Goal: Task Accomplishment & Management: Complete application form

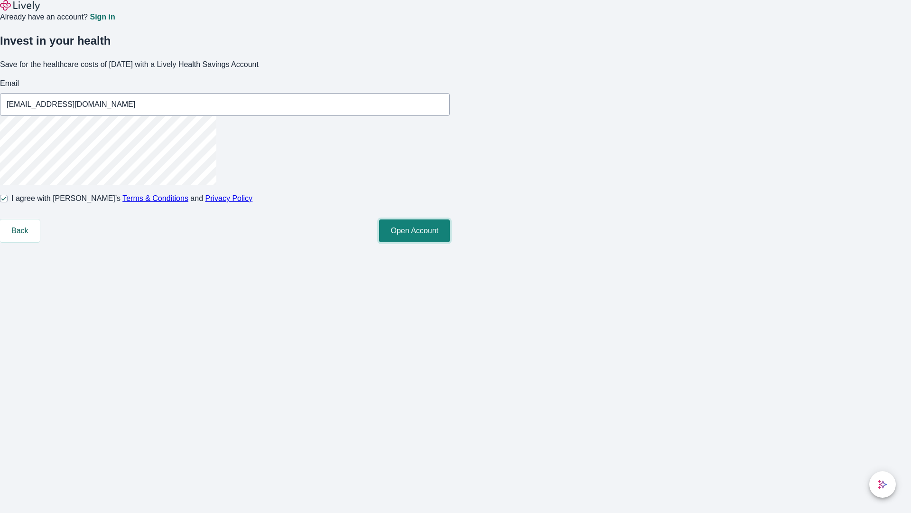
click at [450, 242] on button "Open Account" at bounding box center [414, 230] width 71 height 23
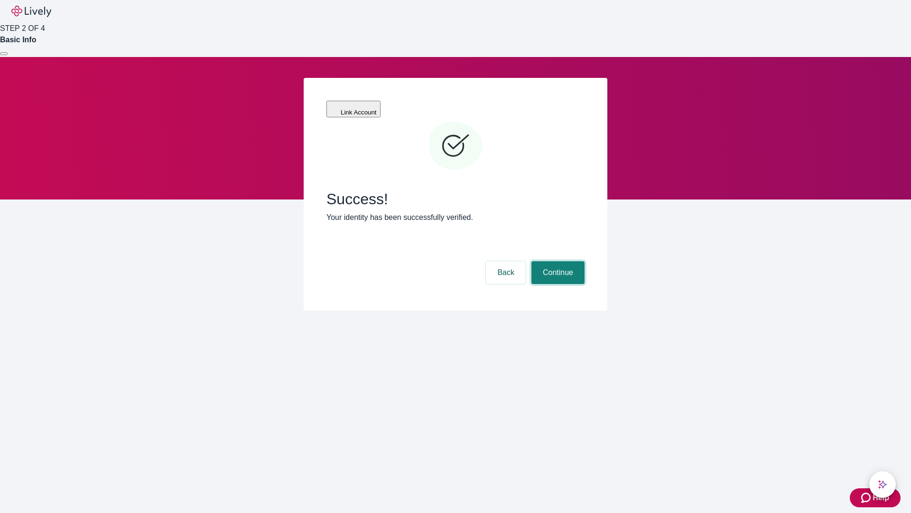
click at [557, 261] on button "Continue" at bounding box center [558, 272] width 53 height 23
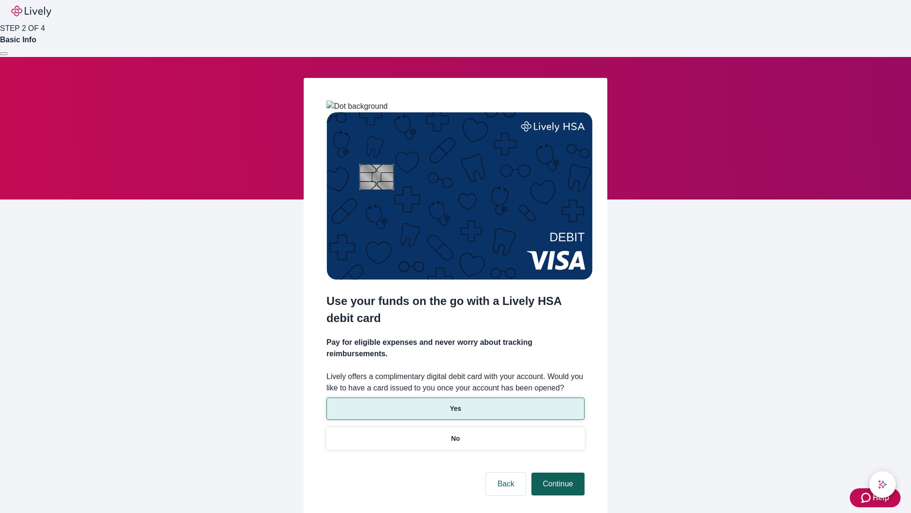
click at [455, 403] on p "Yes" at bounding box center [455, 408] width 11 height 10
click at [557, 472] on button "Continue" at bounding box center [558, 483] width 53 height 23
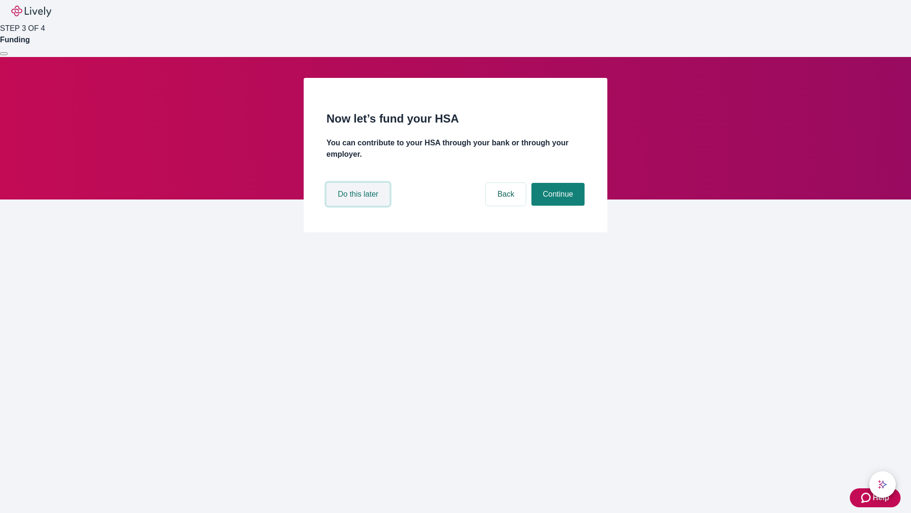
click at [359, 206] on button "Do this later" at bounding box center [358, 194] width 63 height 23
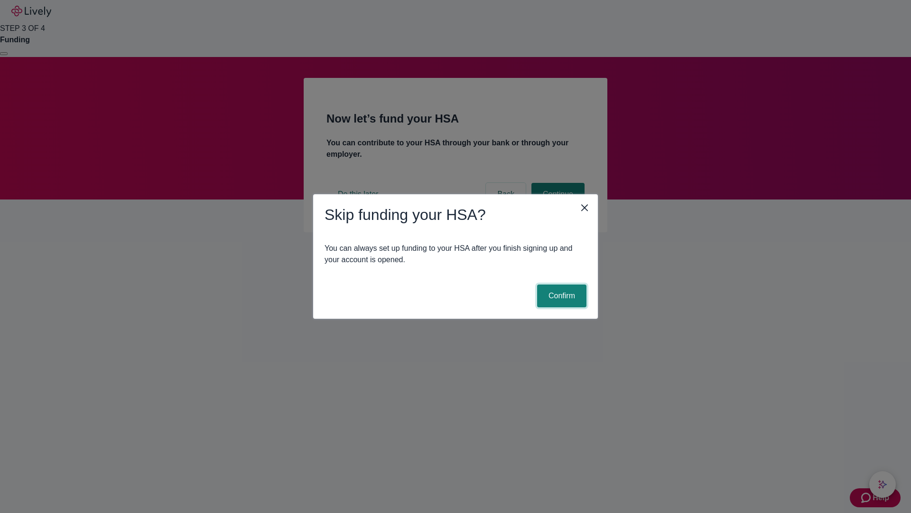
click at [561, 296] on button "Confirm" at bounding box center [561, 295] width 49 height 23
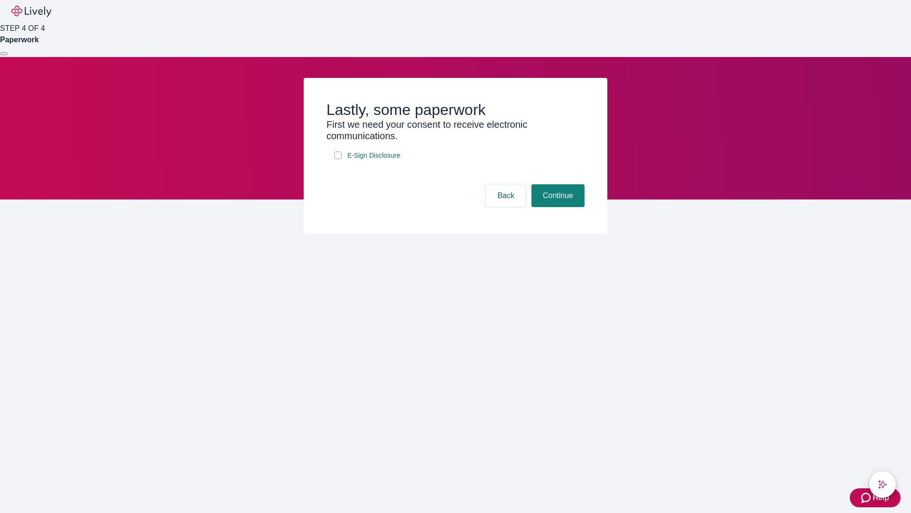
click at [338, 159] on input "E-Sign Disclosure" at bounding box center [338, 155] width 8 height 8
checkbox input "true"
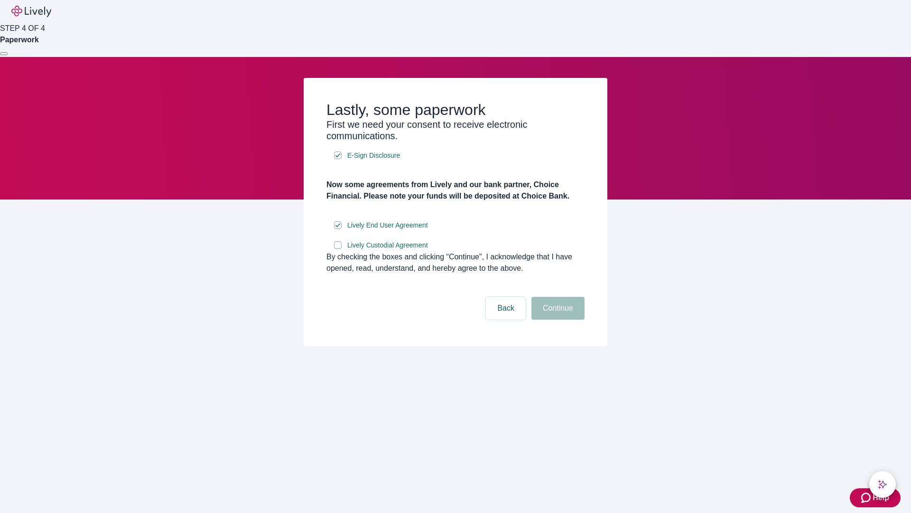
click at [338, 249] on input "Lively Custodial Agreement" at bounding box center [338, 245] width 8 height 8
checkbox input "true"
click at [557, 319] on button "Continue" at bounding box center [558, 308] width 53 height 23
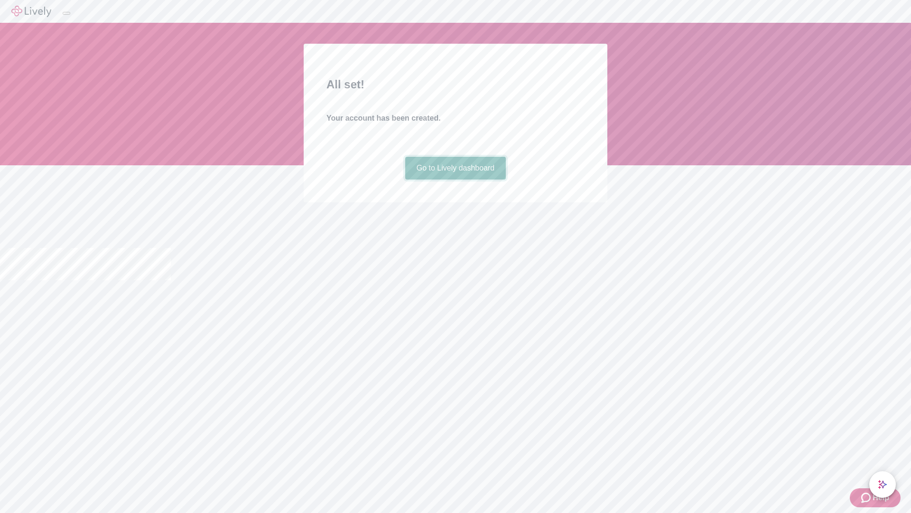
click at [455, 179] on link "Go to Lively dashboard" at bounding box center [455, 168] width 101 height 23
